Goal: Task Accomplishment & Management: Use online tool/utility

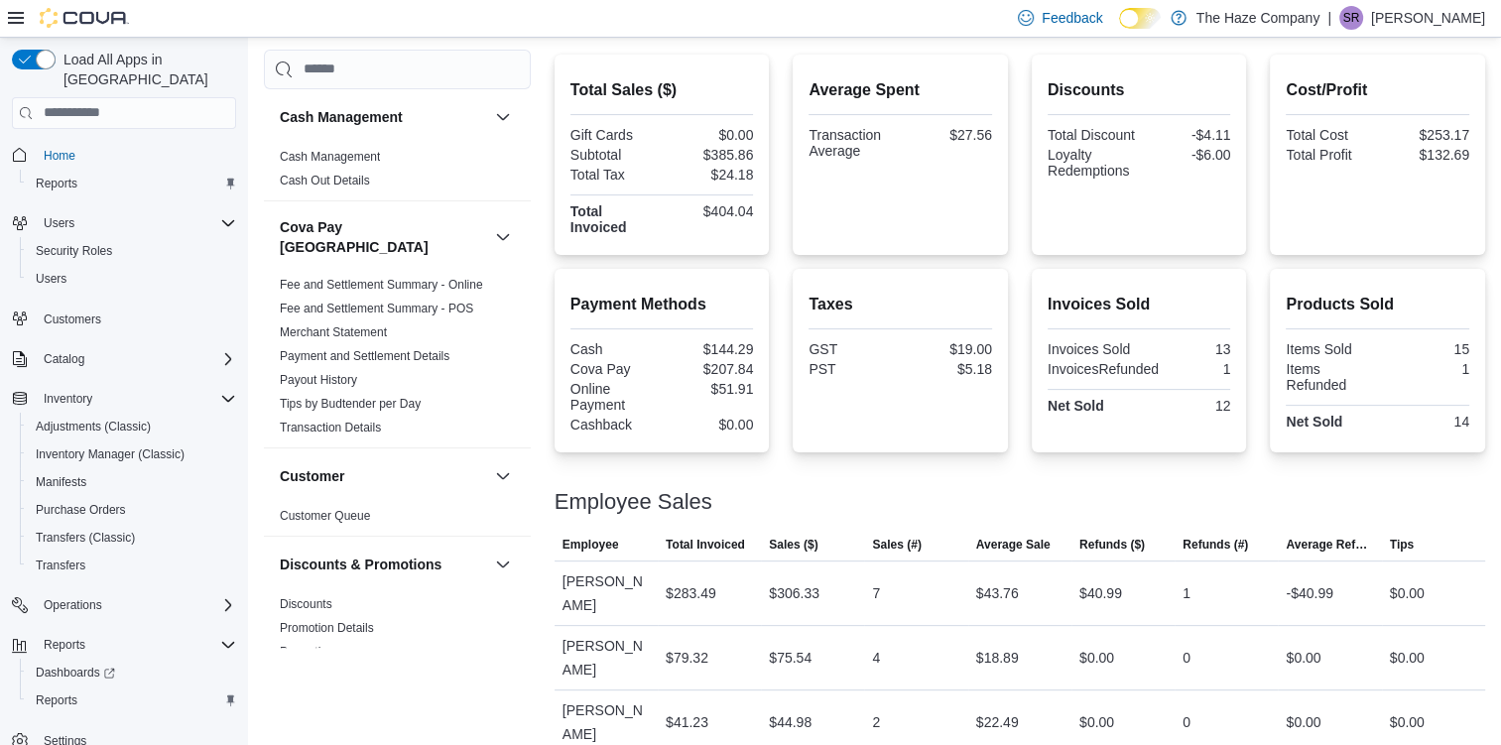
scroll to position [418, 0]
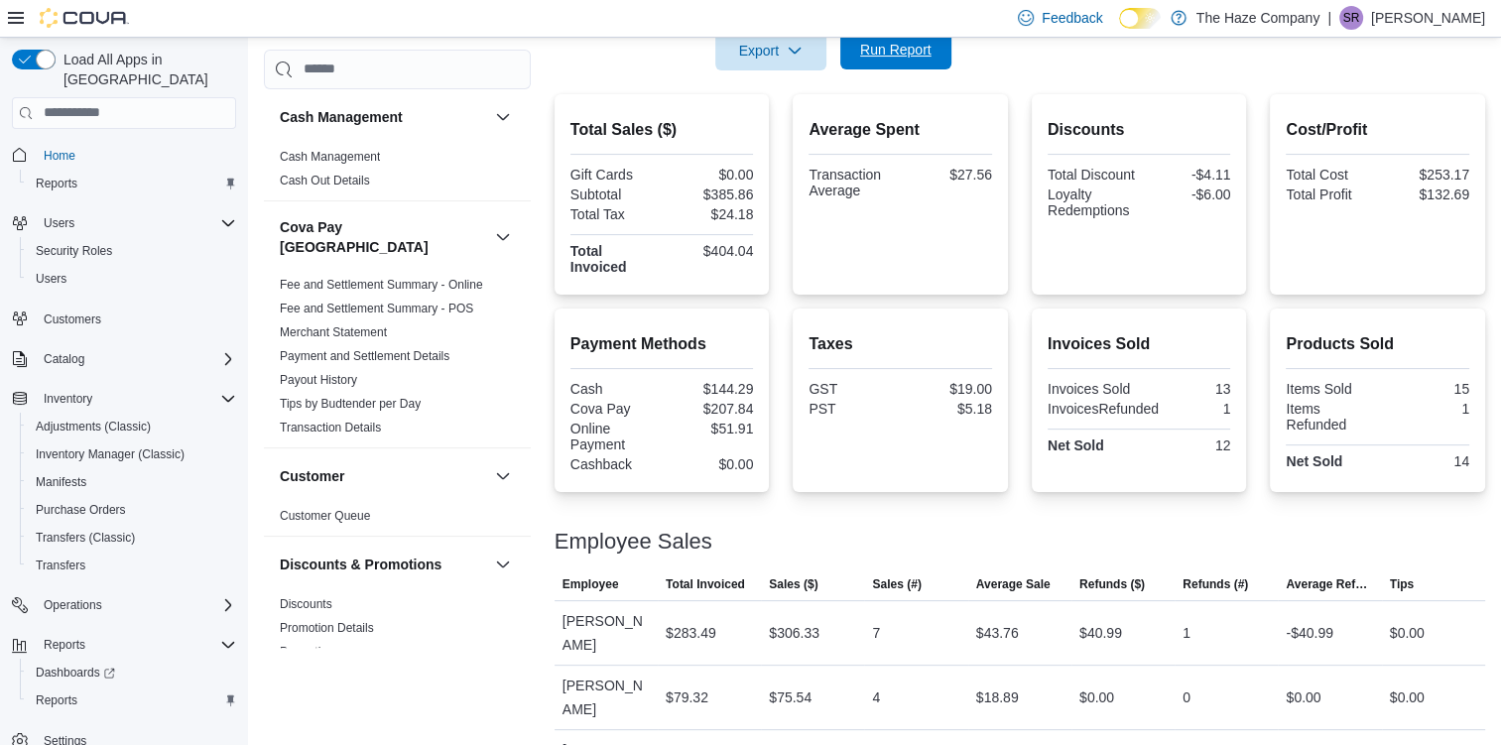
click at [893, 49] on span "Run Report" at bounding box center [895, 50] width 71 height 20
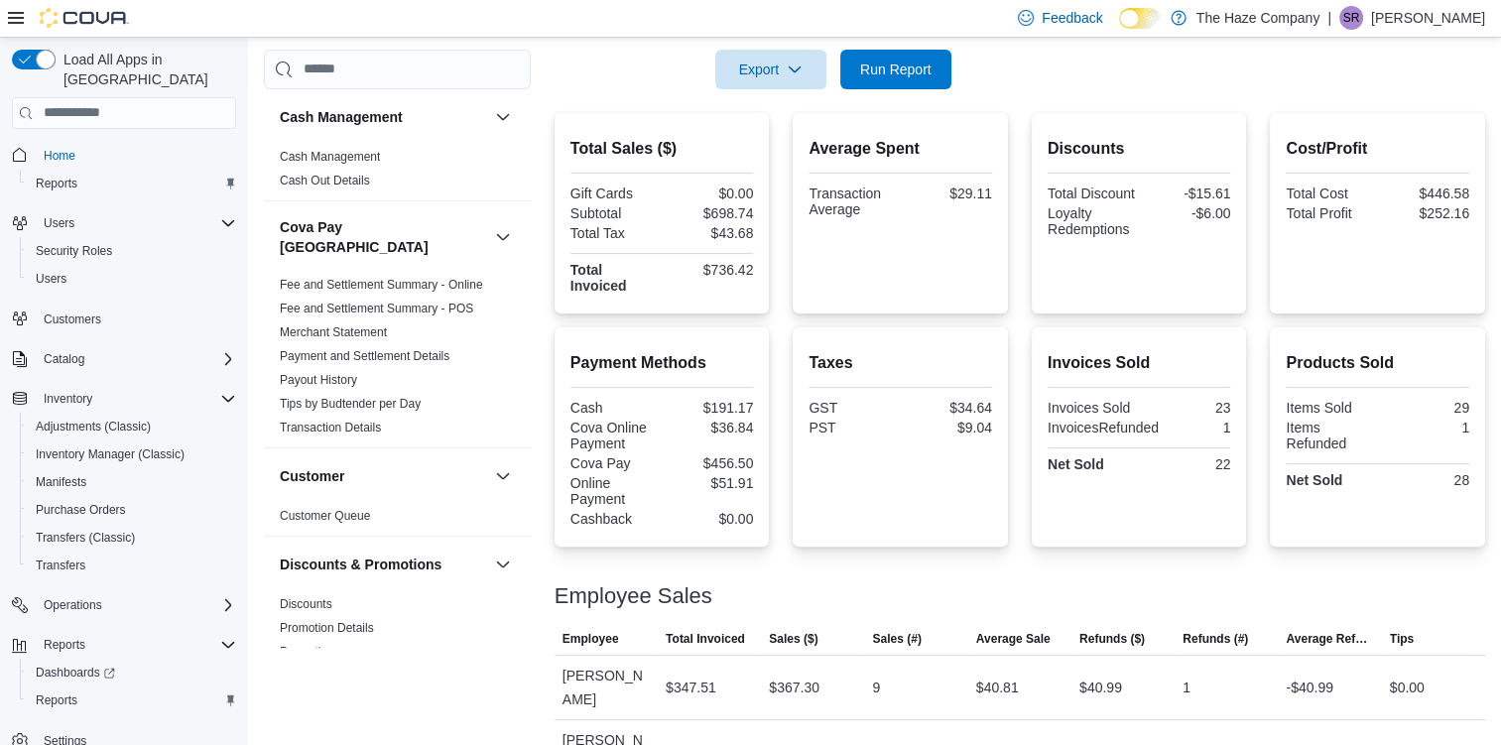
scroll to position [438, 0]
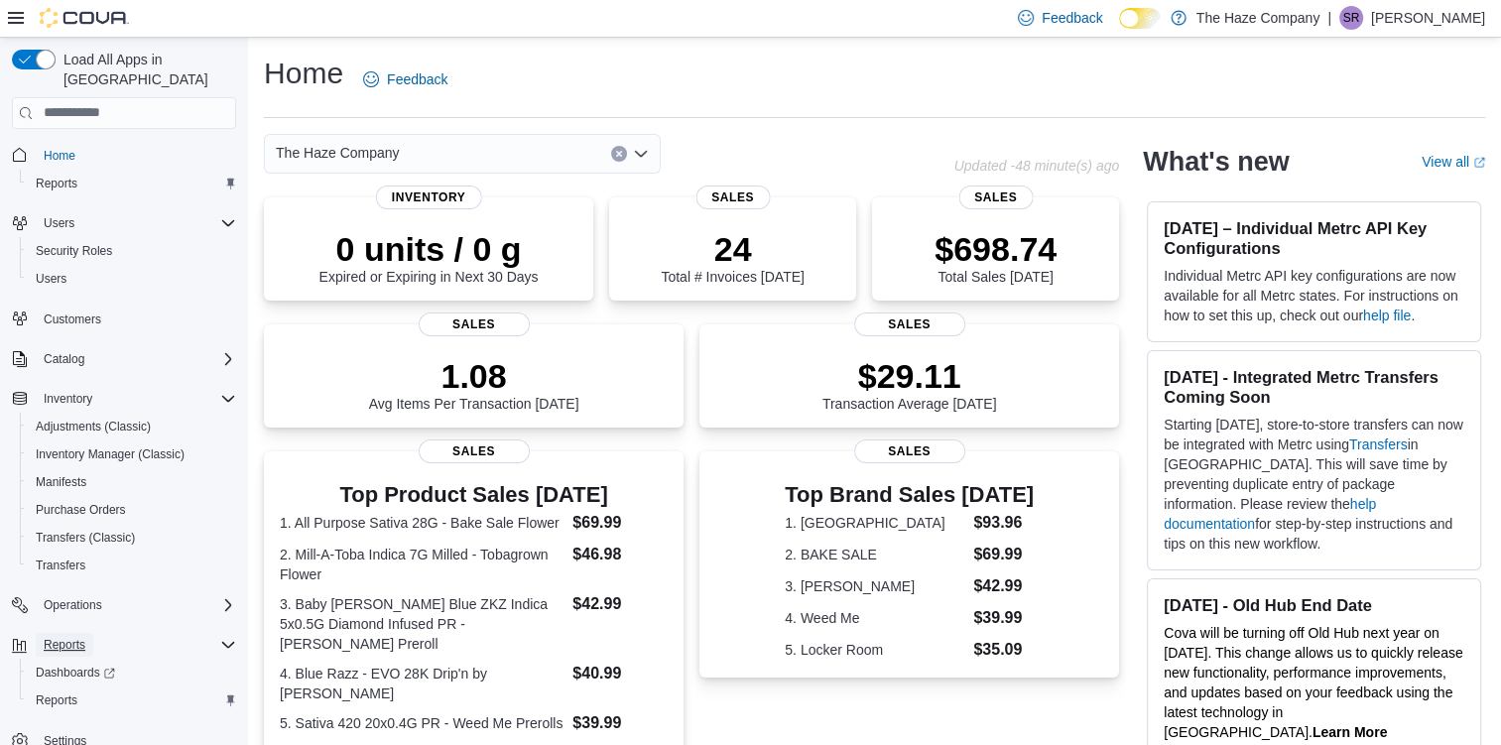
click at [79, 633] on span "Reports" at bounding box center [65, 645] width 42 height 24
click at [82, 172] on link "Reports" at bounding box center [57, 184] width 58 height 24
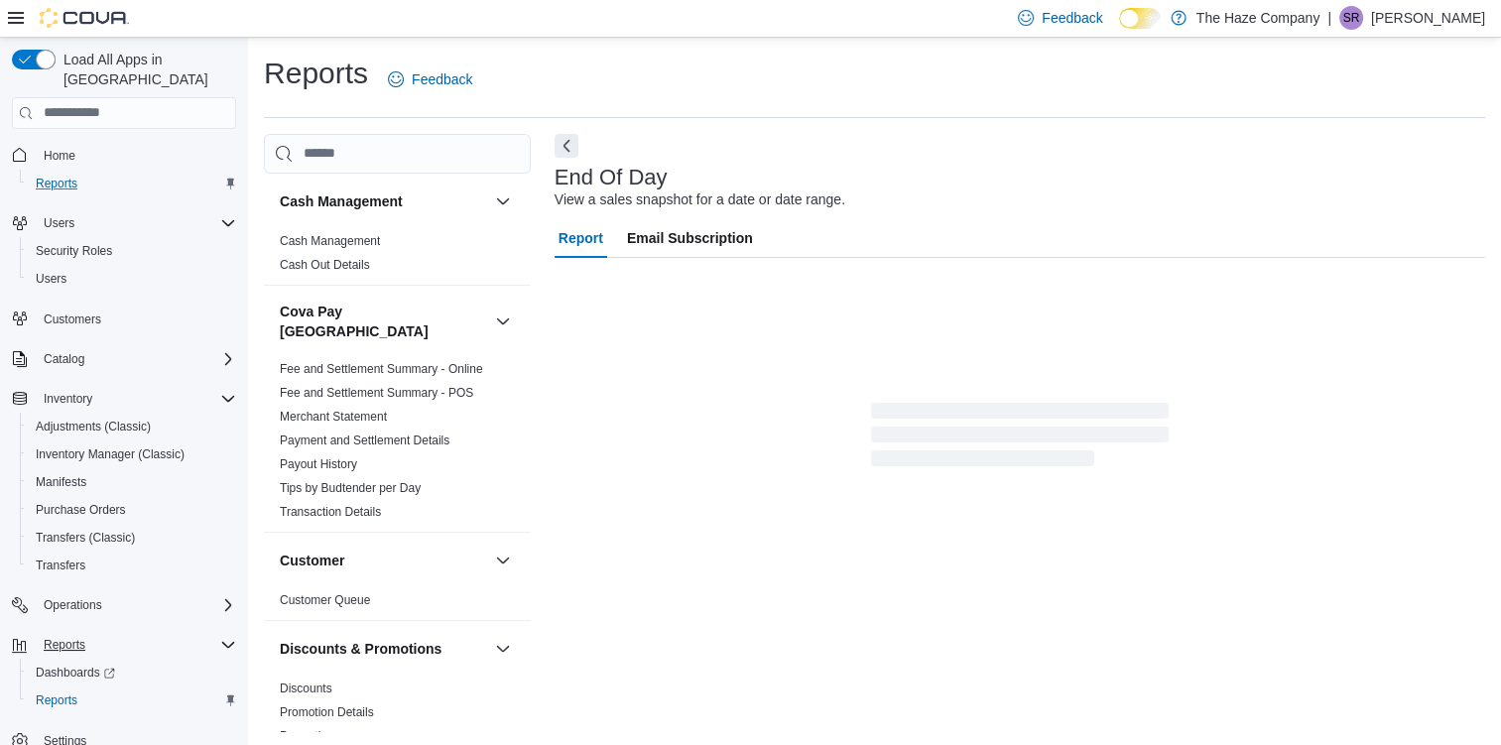
scroll to position [2, 0]
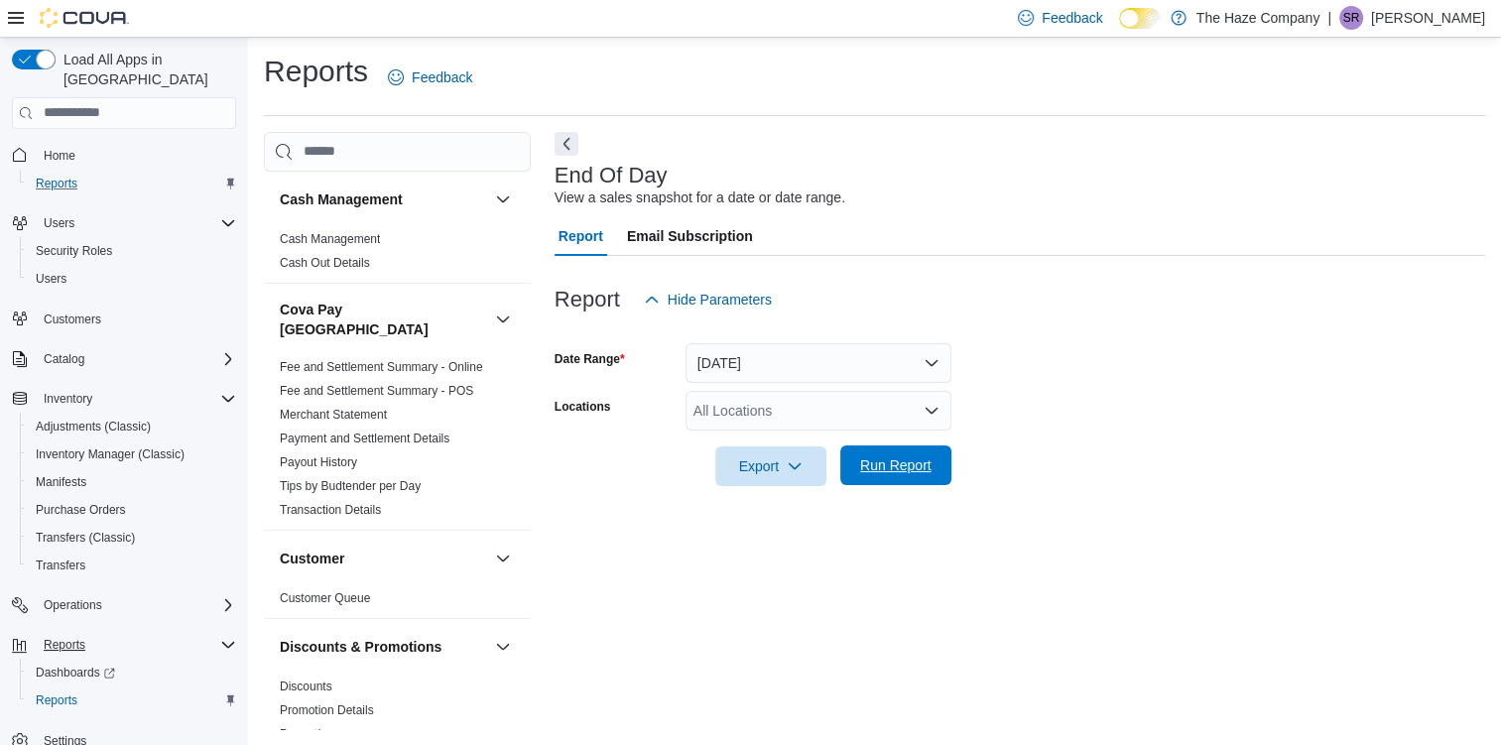
click at [928, 468] on span "Run Report" at bounding box center [895, 465] width 71 height 20
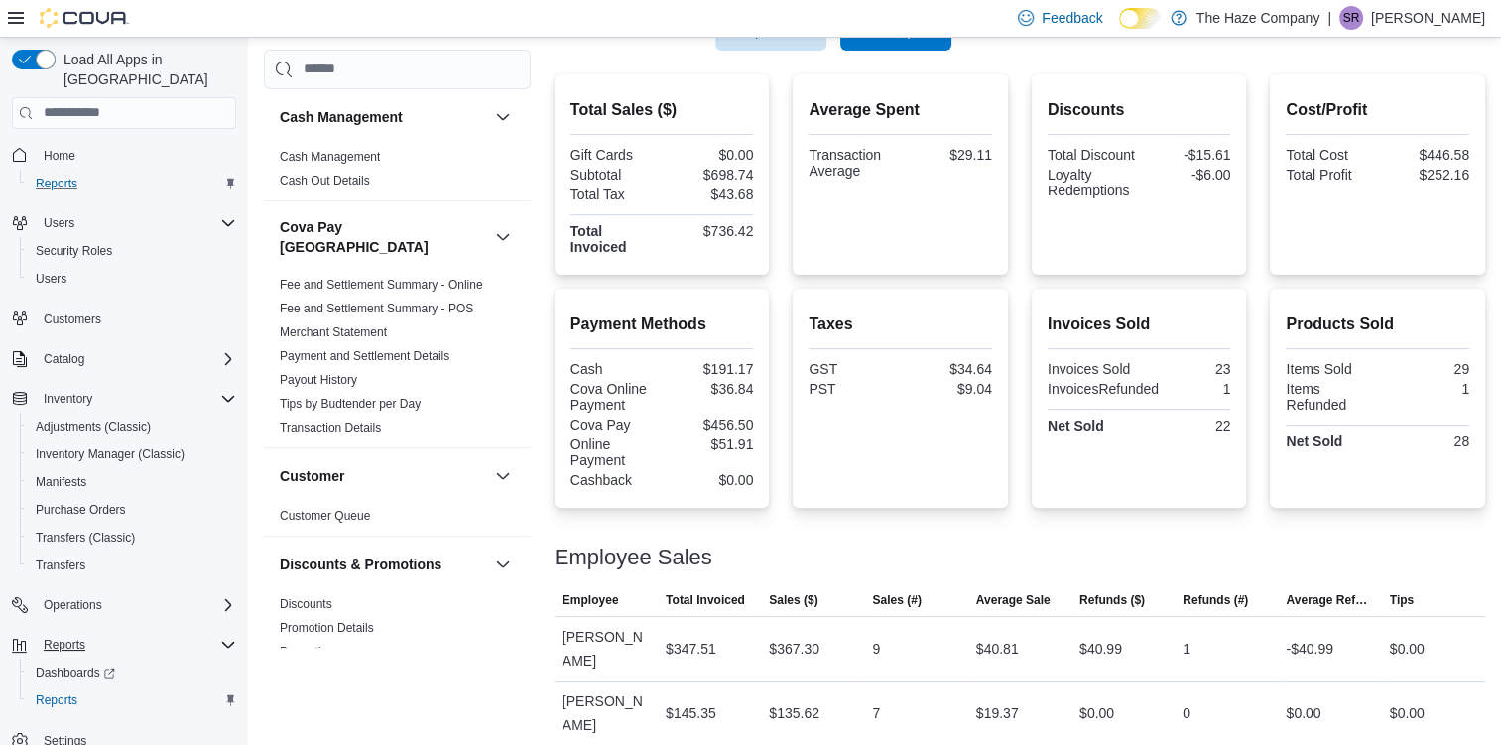
scroll to position [438, 0]
click at [895, 39] on span "Run Report" at bounding box center [895, 29] width 87 height 40
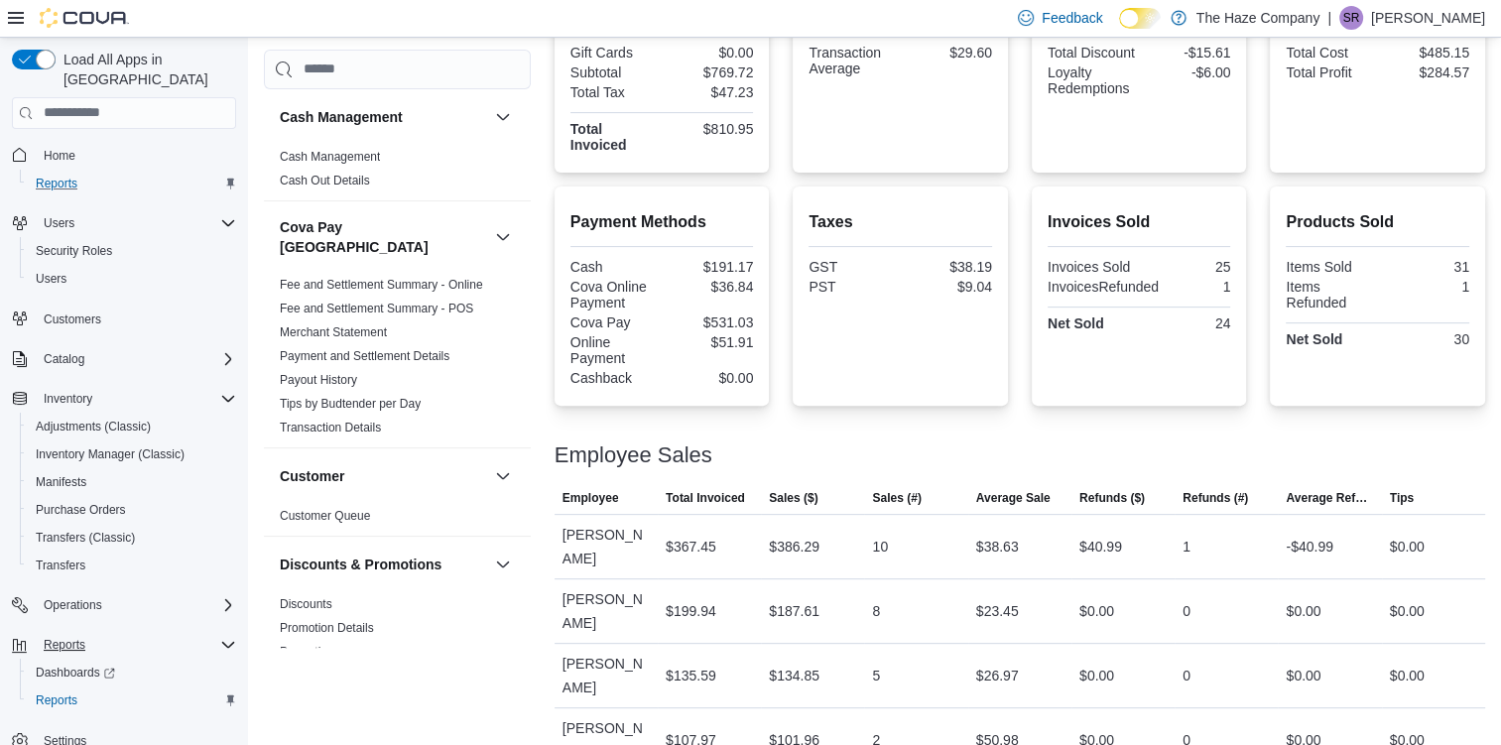
scroll to position [557, 0]
